Goal: Task Accomplishment & Management: Use online tool/utility

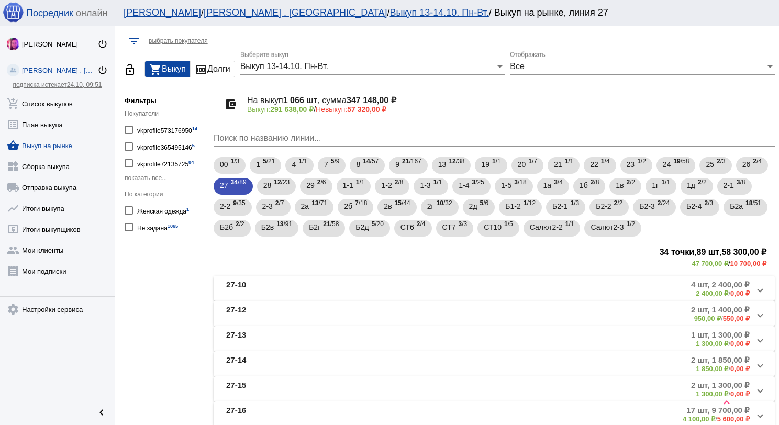
click at [50, 105] on link "add_shopping_cart Список выкупов" at bounding box center [57, 101] width 115 height 21
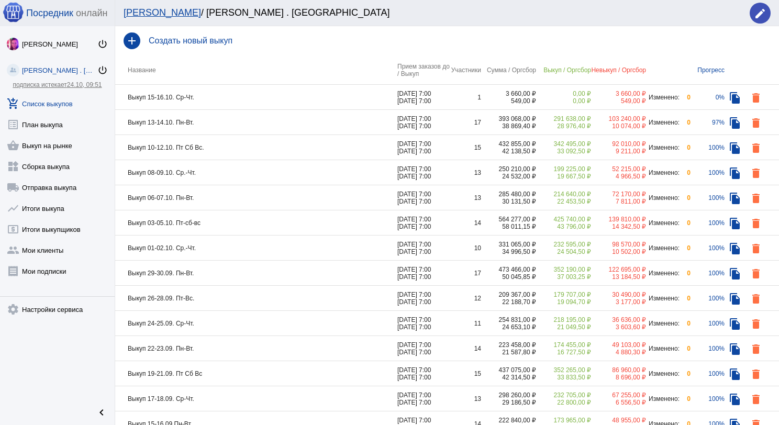
click at [231, 126] on td "Выкуп 13-14.10. Пн-Вт." at bounding box center [256, 122] width 282 height 25
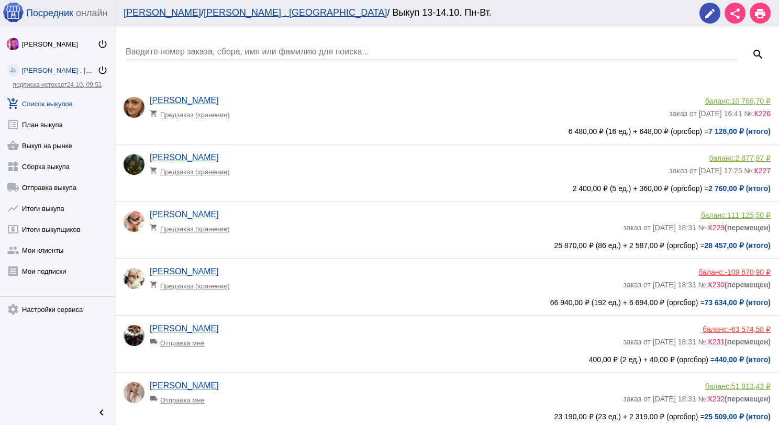
click at [169, 59] on div "Введите номер заказа, сбора, имя или фамилию для поиска..." at bounding box center [432, 49] width 612 height 24
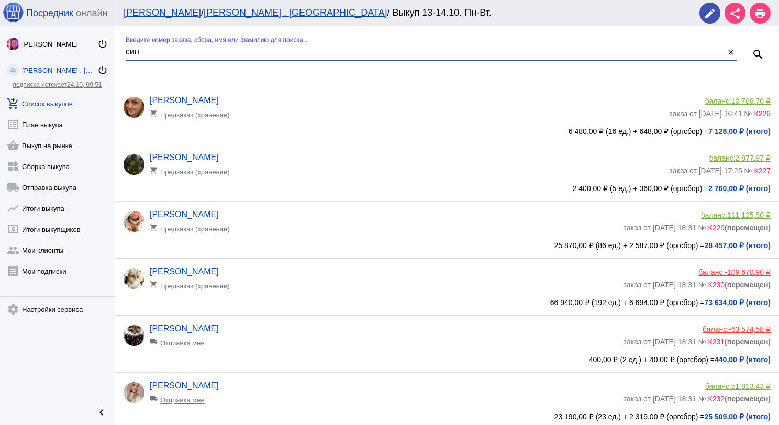
type input "син"
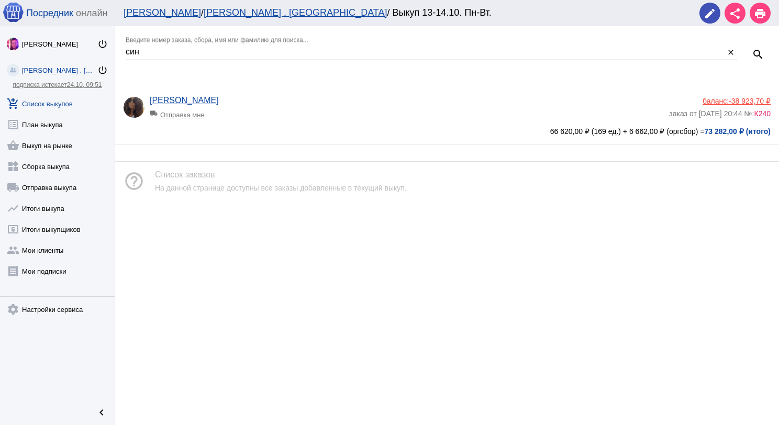
click at [739, 100] on span "-38 923,70 ₽" at bounding box center [750, 101] width 42 height 8
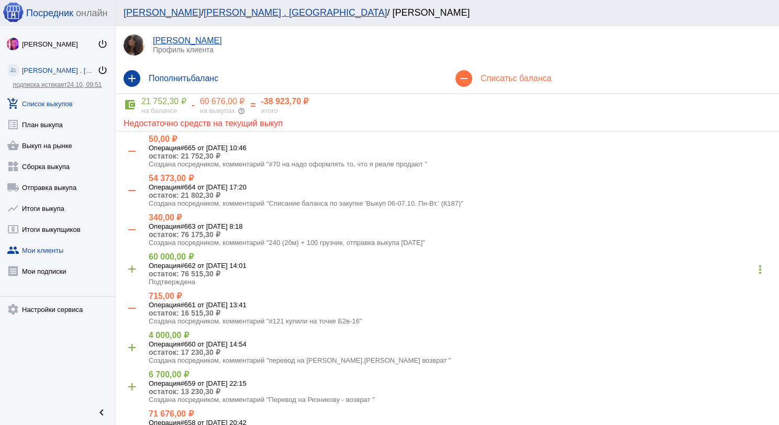
click at [60, 95] on link "add_shopping_cart Список выкупов" at bounding box center [57, 101] width 115 height 21
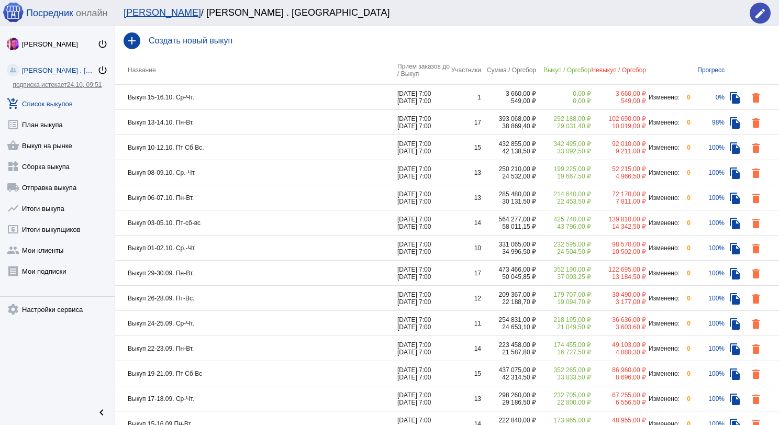
click at [313, 105] on td "Выкуп 15-16.10. Ср-Чт." at bounding box center [256, 97] width 282 height 25
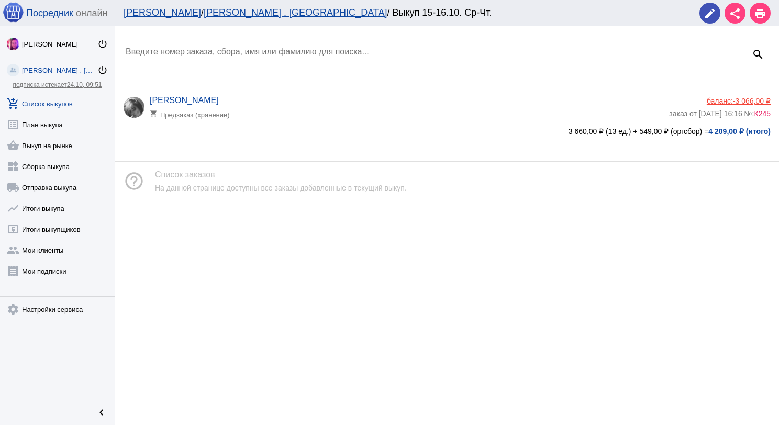
click at [313, 105] on div "[PERSON_NAME] shopping_cart Предзаказ (хранение)" at bounding box center [410, 110] width 520 height 28
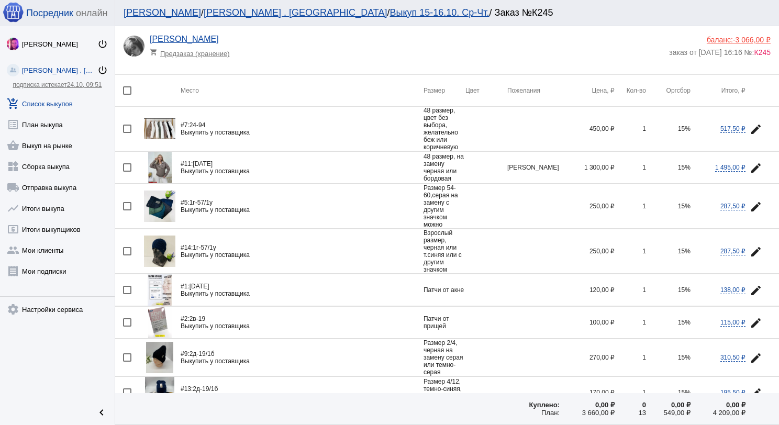
click at [42, 106] on link "add_shopping_cart Список выкупов" at bounding box center [57, 101] width 115 height 21
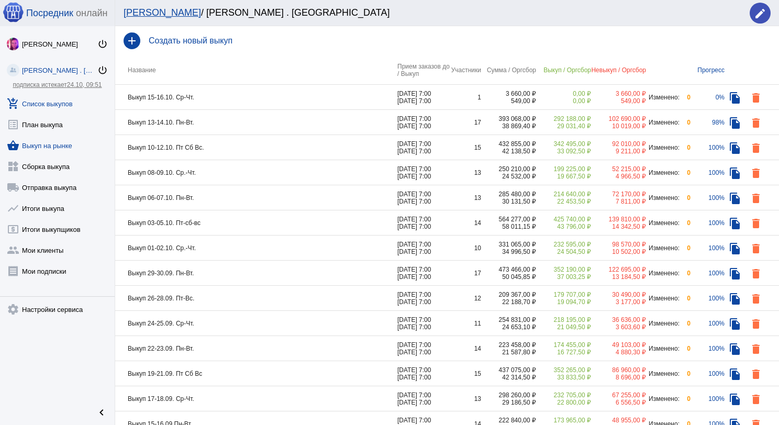
click at [64, 144] on link "shopping_basket Выкуп на рынке" at bounding box center [57, 143] width 115 height 21
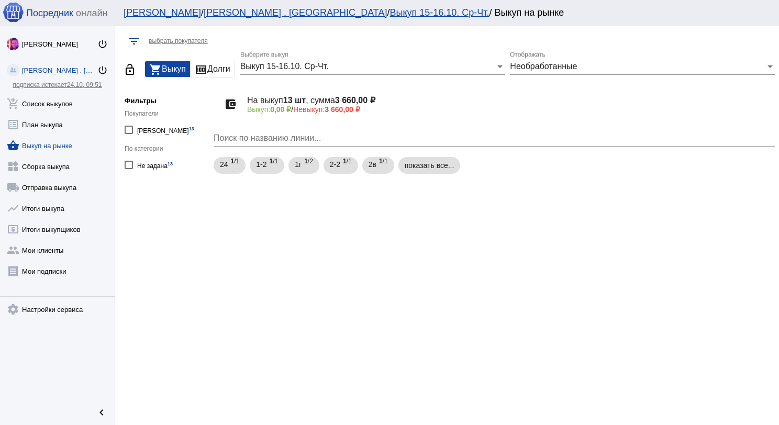
click at [281, 71] on span "Выкуп 15-16.10. Ср-Чт." at bounding box center [284, 66] width 89 height 9
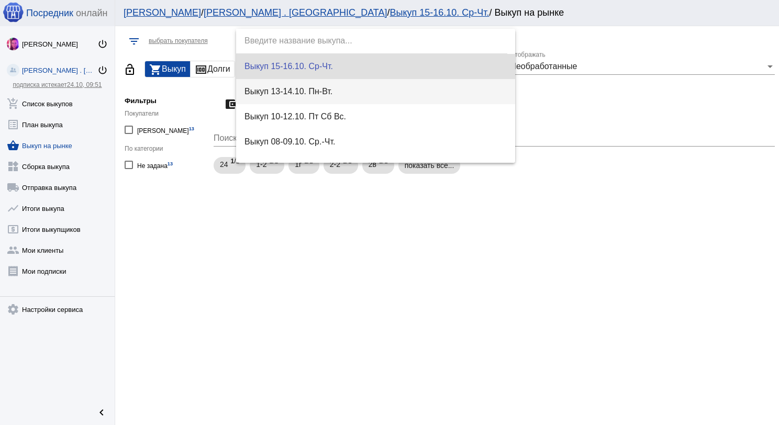
click at [279, 98] on span "Выкуп 13-14.10. Пн-Вт." at bounding box center [376, 91] width 263 height 25
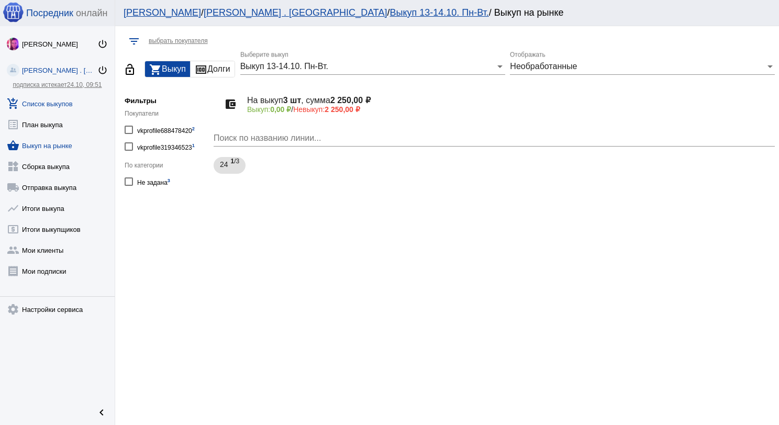
click at [69, 108] on link "add_shopping_cart Список выкупов" at bounding box center [57, 101] width 115 height 21
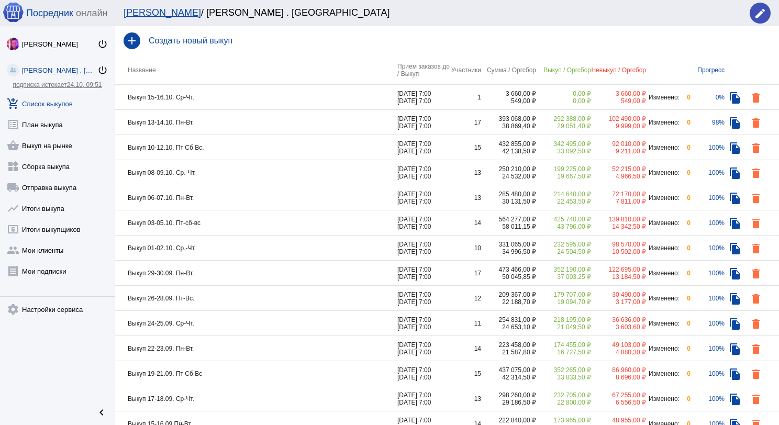
click at [249, 119] on td "Выкуп 13-14.10. Пн-Вт." at bounding box center [256, 122] width 282 height 25
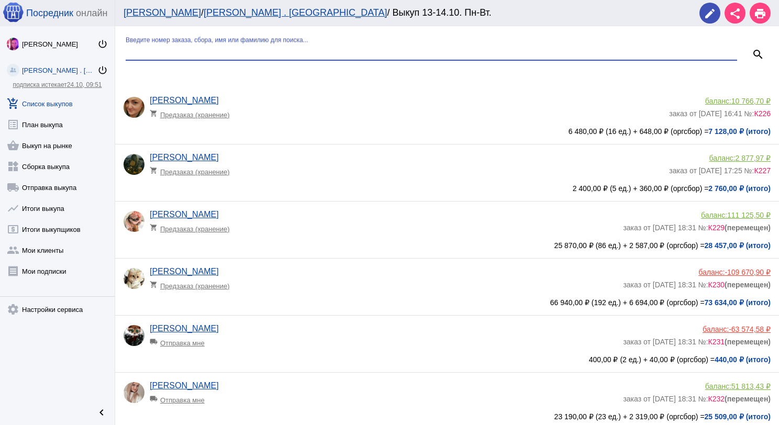
click at [239, 48] on input "Введите номер заказа, сбора, имя или фамилию для поиска..." at bounding box center [432, 51] width 612 height 9
type input "леш"
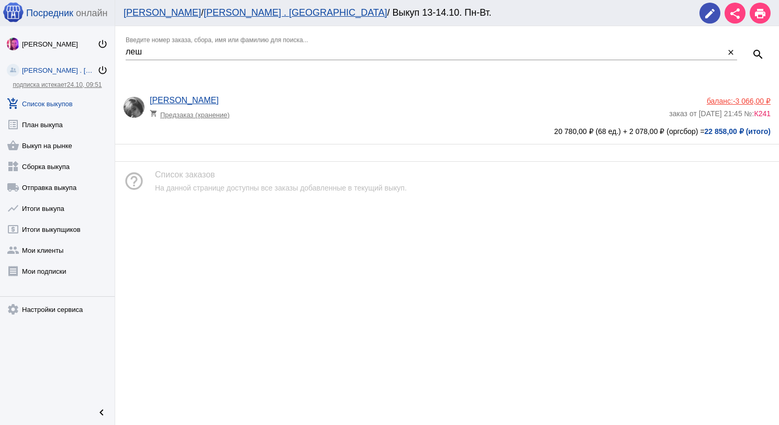
click at [31, 102] on link "add_shopping_cart Список выкупов" at bounding box center [57, 101] width 115 height 21
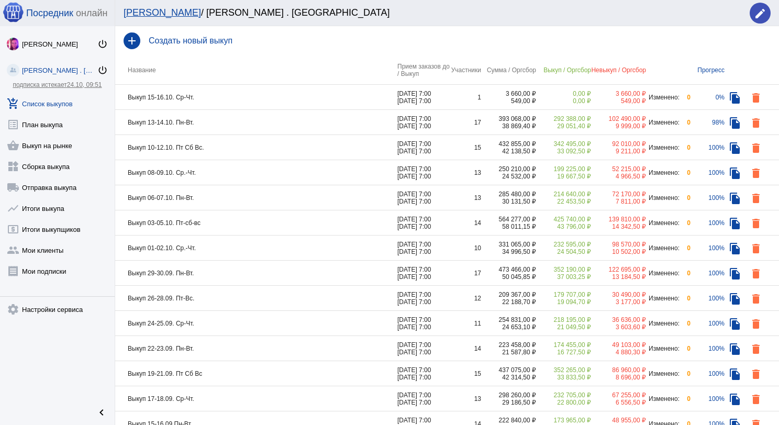
click at [225, 98] on td "Выкуп 15-16.10. Ср-Чт." at bounding box center [256, 97] width 282 height 25
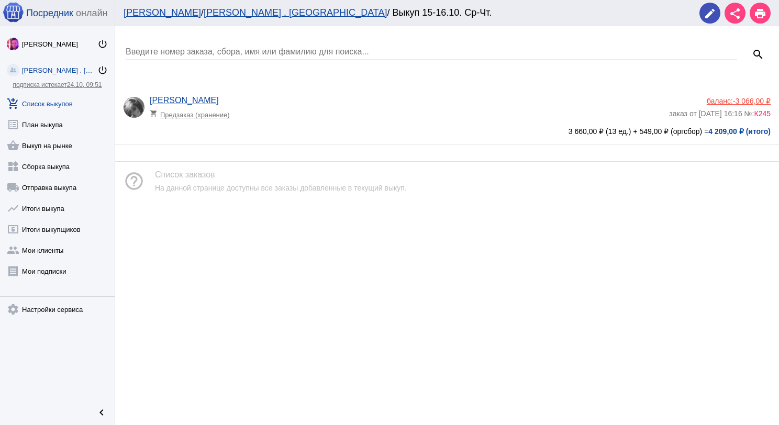
click at [373, 119] on div "[PERSON_NAME] shopping_cart Предзаказ (хранение)" at bounding box center [410, 110] width 520 height 28
